Goal: Participate in discussion: Engage in conversation with other users on a specific topic

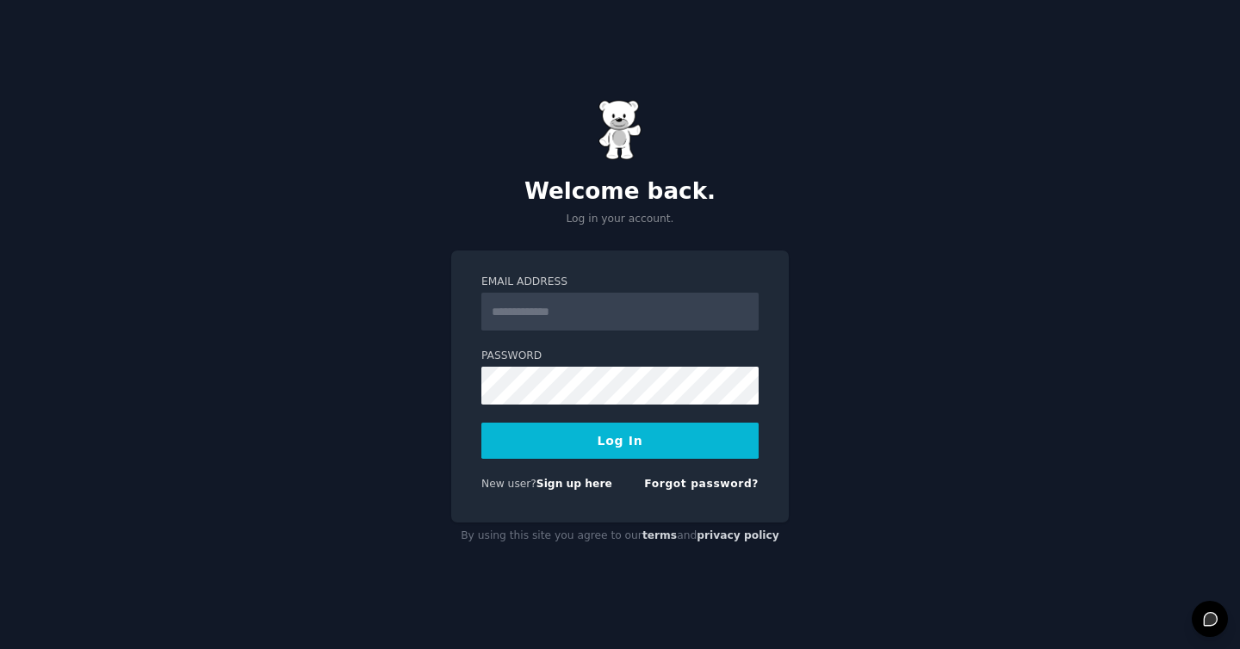
click at [536, 311] on input "Email Address" at bounding box center [619, 312] width 277 height 38
type input "**********"
click at [481, 423] on button "Log In" at bounding box center [619, 441] width 277 height 36
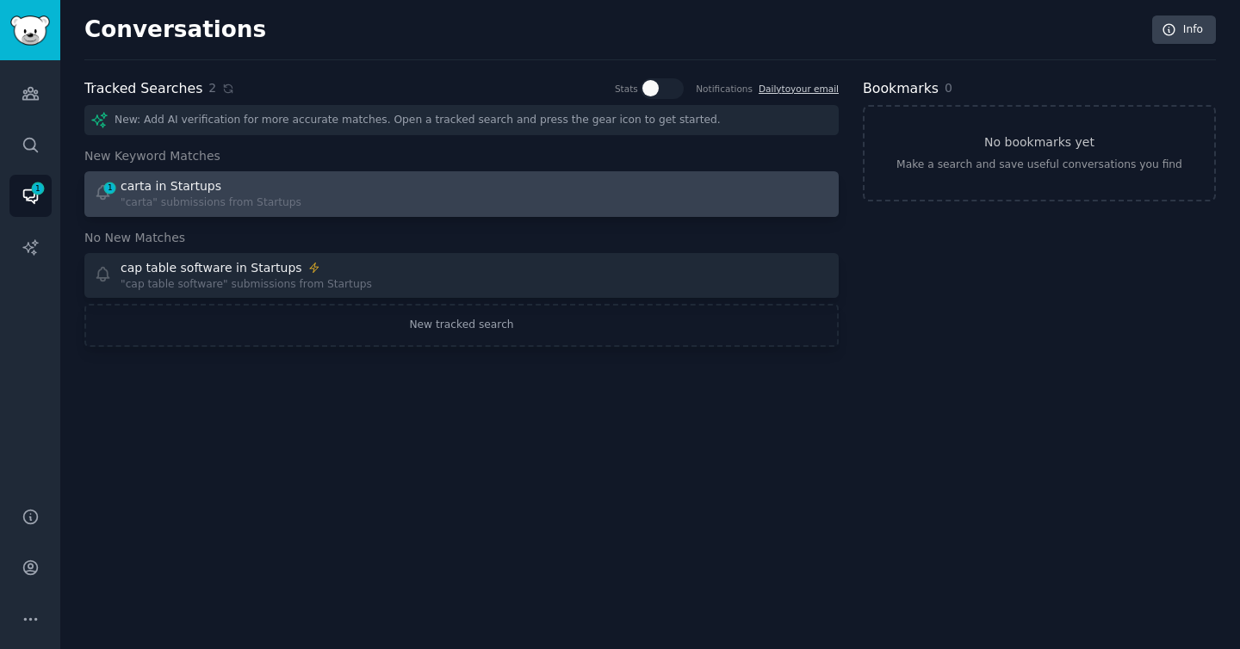
click at [246, 202] on div ""carta" submissions from Startups" at bounding box center [211, 203] width 181 height 16
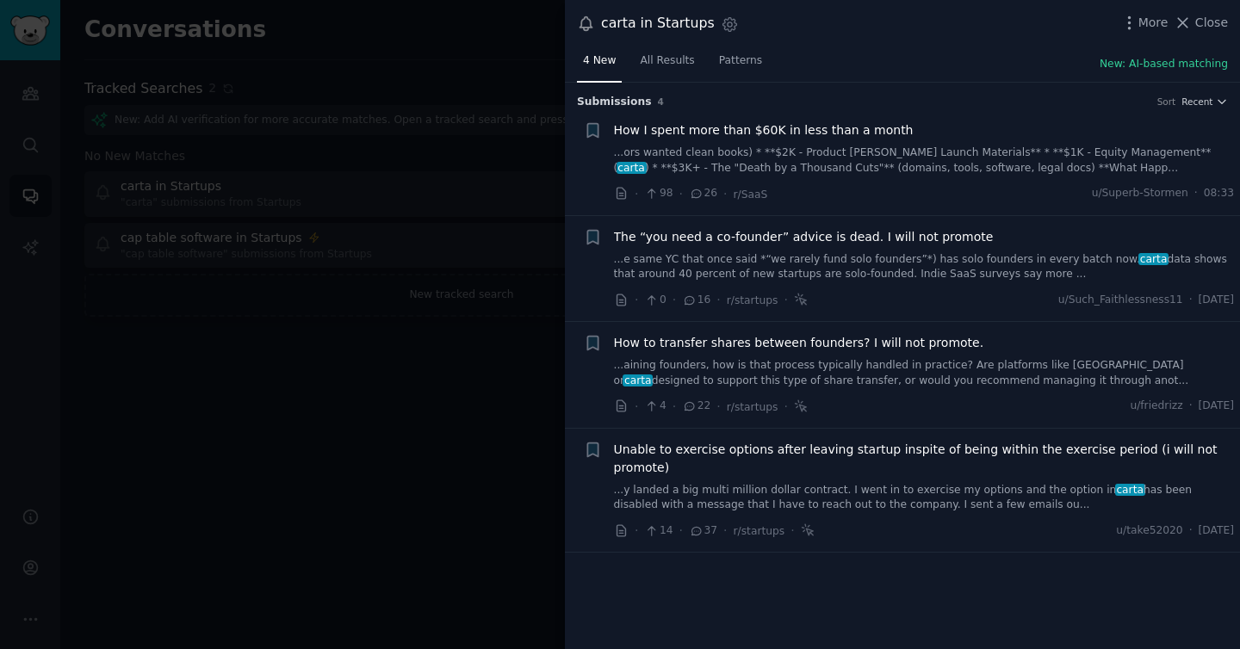
click at [691, 127] on span "How I spent more than $60K in less than a month" at bounding box center [764, 130] width 300 height 18
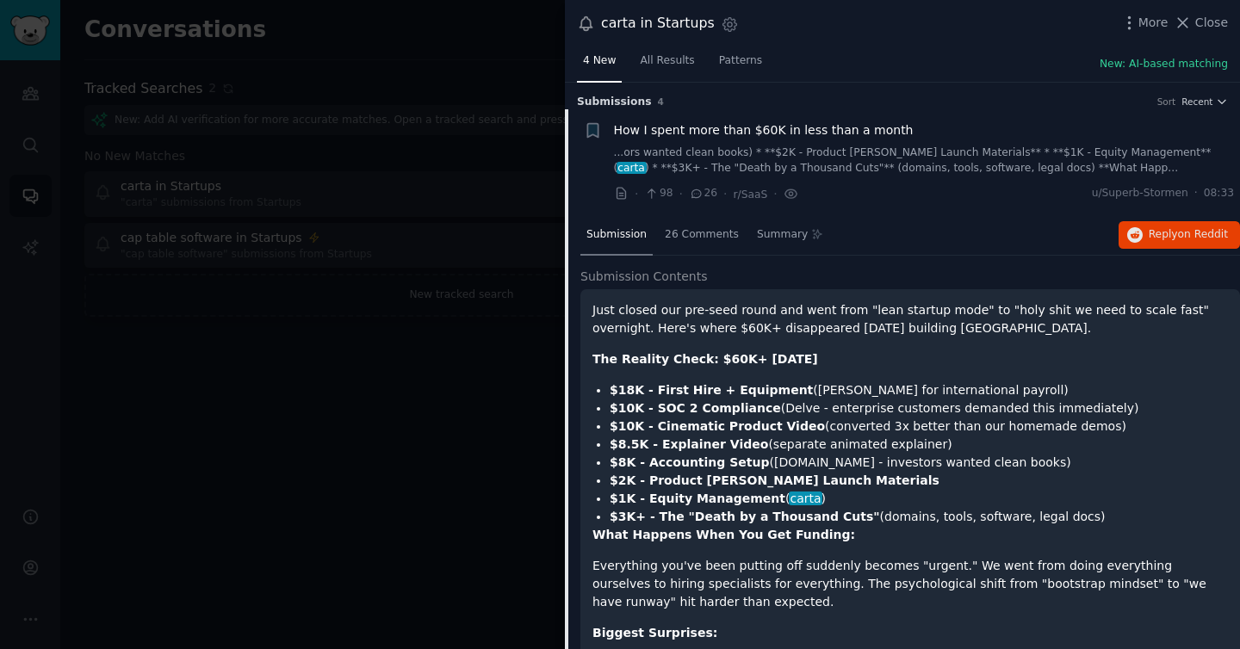
scroll to position [27, 0]
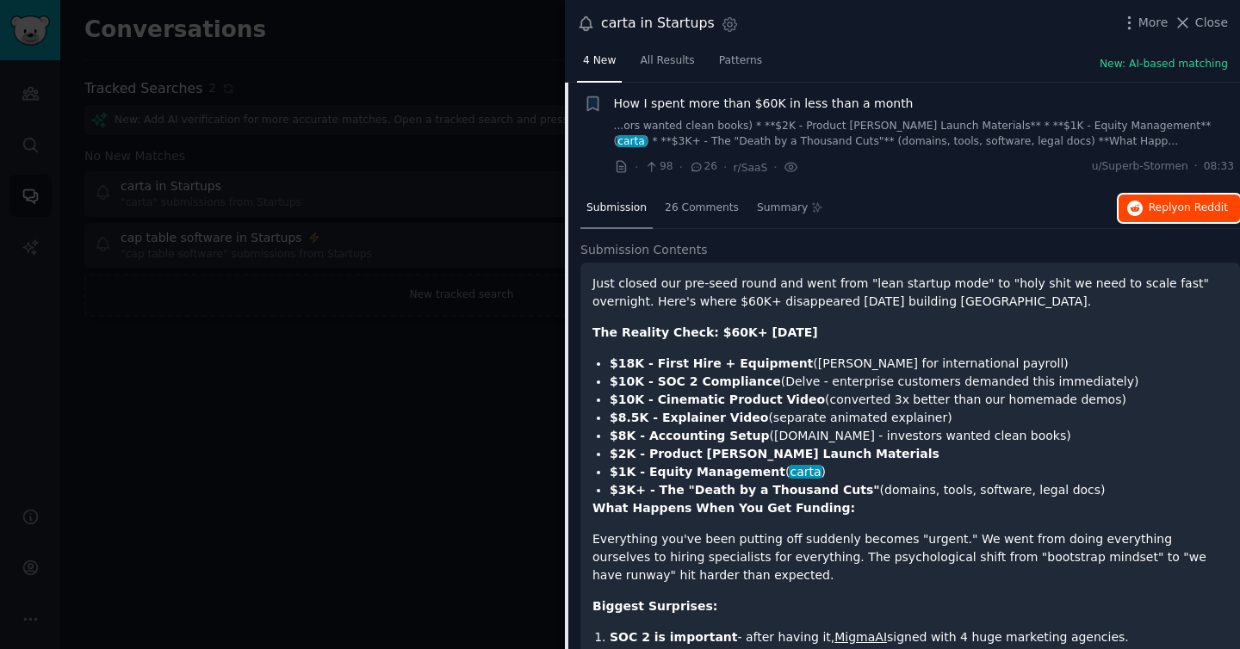
click at [1150, 215] on button "Reply on Reddit" at bounding box center [1179, 209] width 121 height 28
